Goal: Navigation & Orientation: Understand site structure

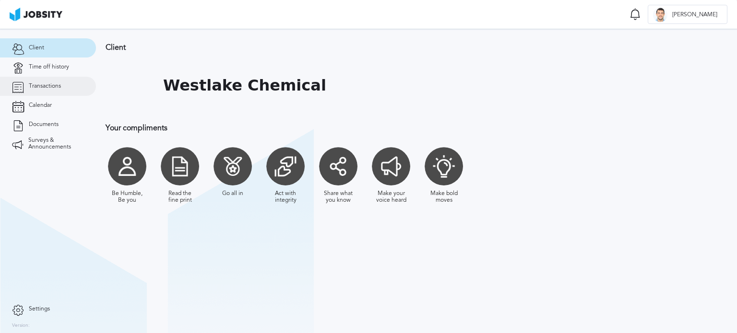
click at [61, 86] on link "Transactions" at bounding box center [48, 86] width 96 height 19
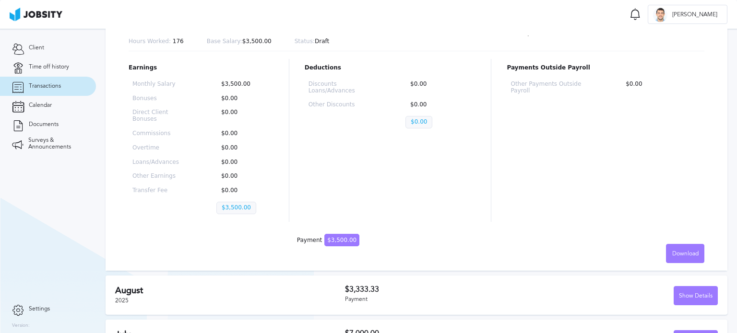
scroll to position [183, 0]
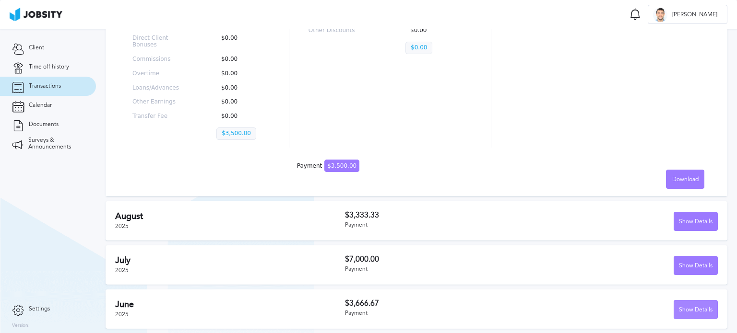
click at [681, 307] on div "Show Details" at bounding box center [695, 310] width 43 height 19
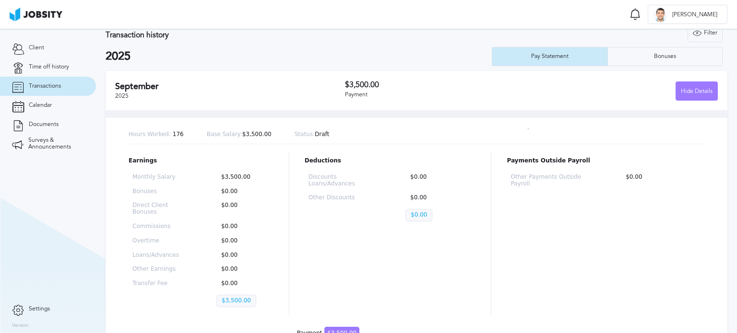
scroll to position [0, 0]
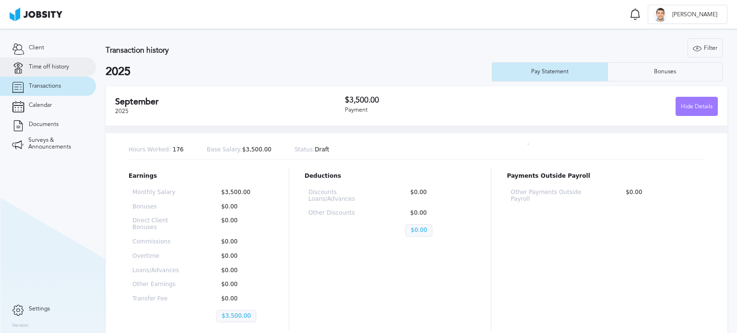
click at [47, 66] on span "Time off history" at bounding box center [49, 67] width 40 height 7
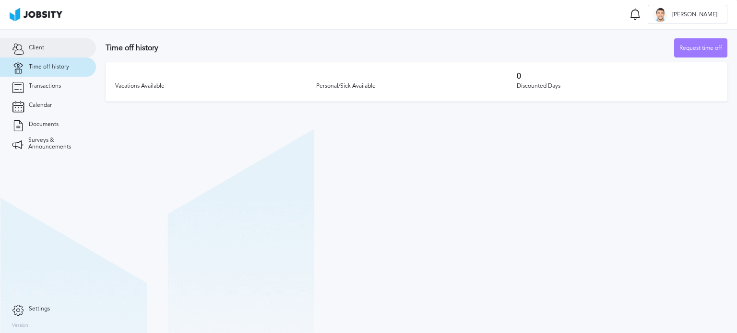
click at [50, 51] on link "Client" at bounding box center [48, 47] width 96 height 19
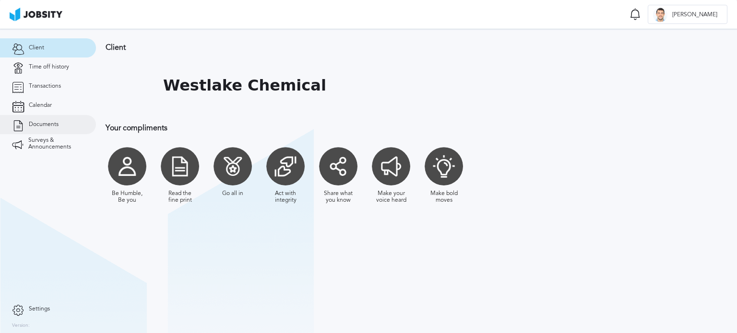
click at [61, 120] on link "Documents" at bounding box center [48, 124] width 96 height 19
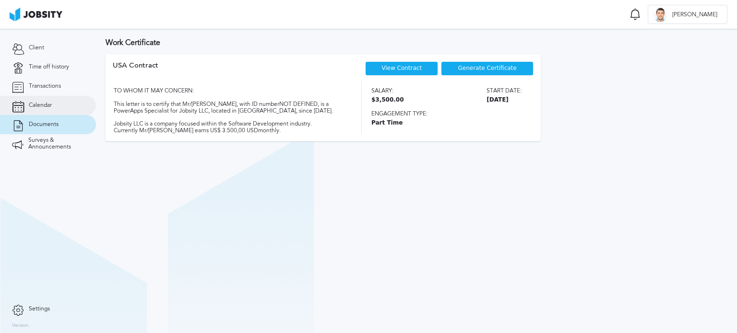
click at [59, 107] on link "Calendar" at bounding box center [48, 105] width 96 height 19
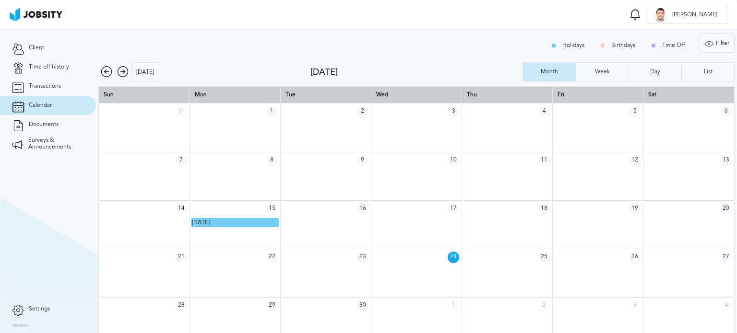
click at [126, 71] on icon at bounding box center [123, 72] width 12 height 12
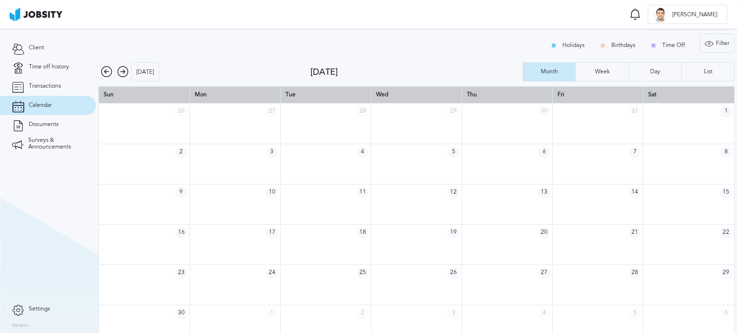
click at [126, 71] on icon at bounding box center [123, 72] width 12 height 12
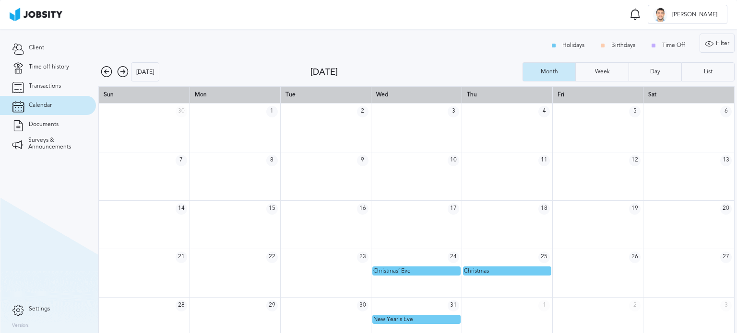
click at [126, 71] on icon at bounding box center [123, 72] width 12 height 12
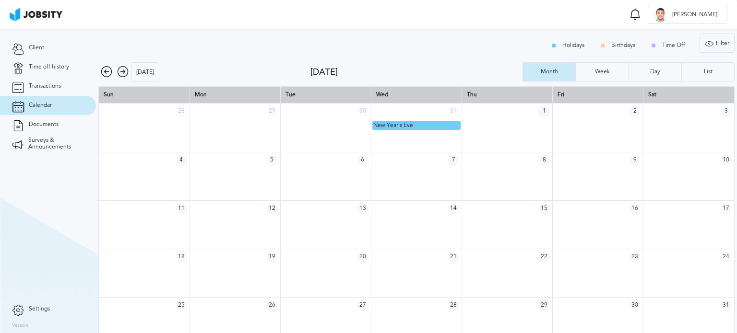
click at [126, 71] on icon at bounding box center [123, 72] width 12 height 12
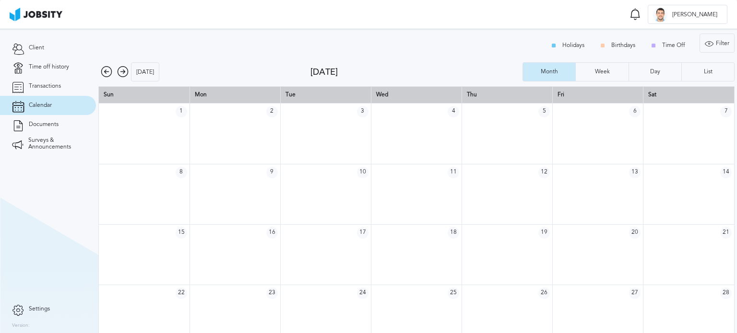
click at [126, 71] on icon at bounding box center [123, 72] width 12 height 12
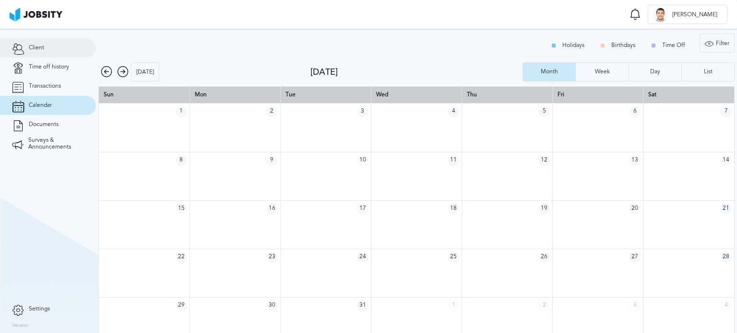
click at [36, 49] on span "Client" at bounding box center [36, 48] width 15 height 7
